Goal: Navigation & Orientation: Find specific page/section

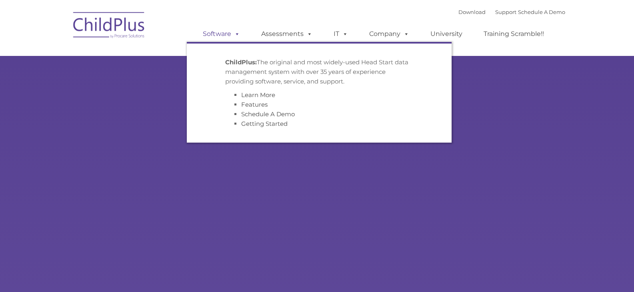
type input ""
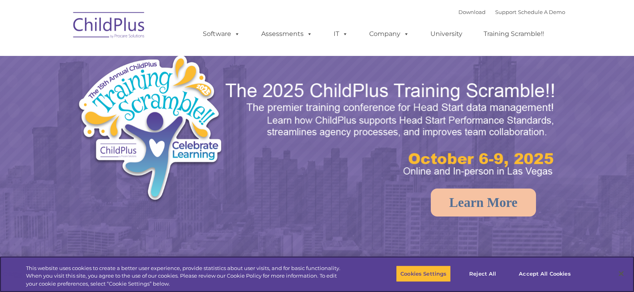
select select "MEDIUM"
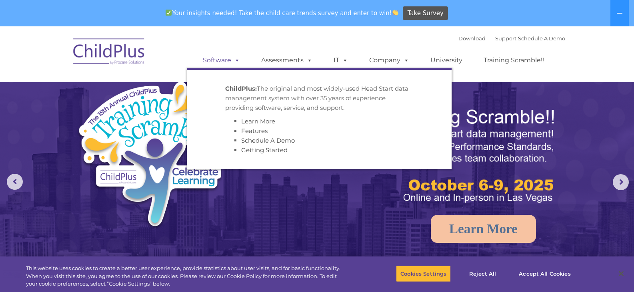
click at [222, 58] on link "Software" at bounding box center [221, 60] width 53 height 16
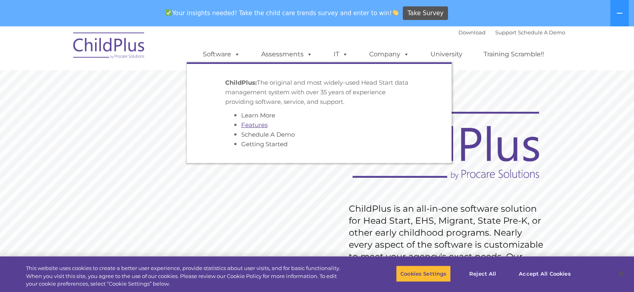
click at [257, 124] on link "Features" at bounding box center [254, 125] width 26 height 8
